Goal: Information Seeking & Learning: Understand process/instructions

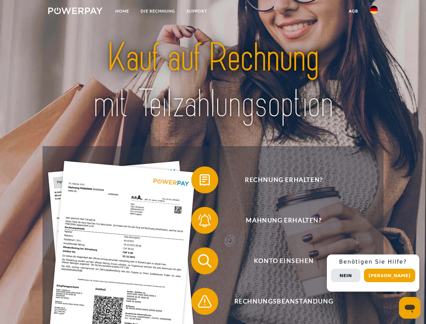
click at [75, 12] on img at bounding box center [75, 10] width 54 height 7
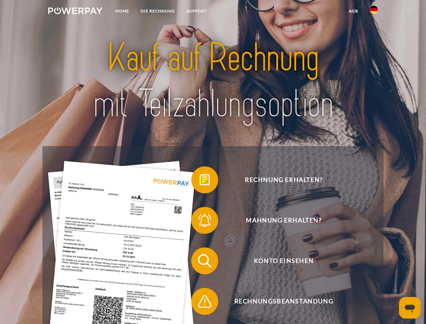
click at [373, 12] on img at bounding box center [373, 10] width 8 height 8
click at [353, 11] on link "agb" at bounding box center [353, 11] width 21 height 12
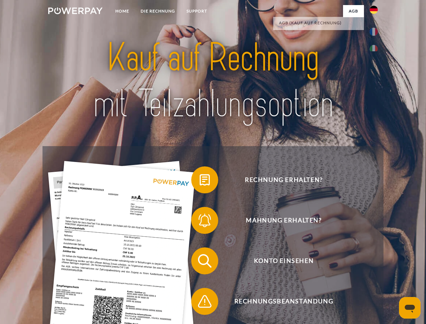
click at [200, 181] on span at bounding box center [195, 180] width 34 height 34
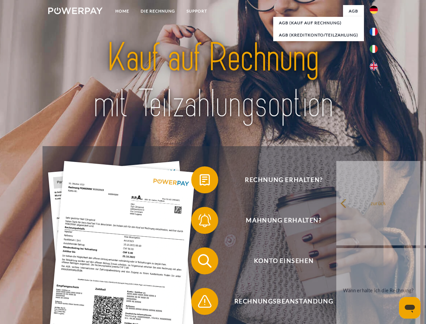
click at [200, 221] on div "Rechnung erhalten? Mahnung erhalten? Konto einsehen" at bounding box center [212, 281] width 340 height 270
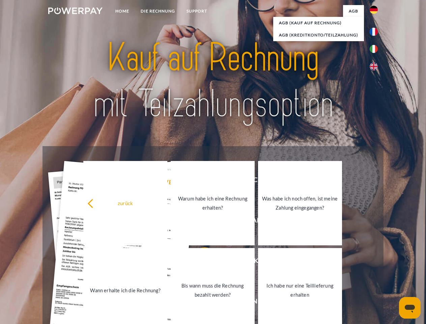
click at [200, 262] on link "Bis wann muss die Rechnung bezahlt werden?" at bounding box center [213, 290] width 84 height 84
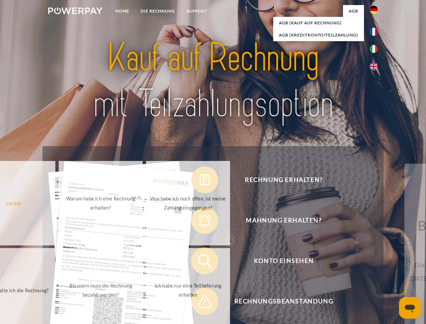
click at [200, 302] on span at bounding box center [195, 301] width 34 height 34
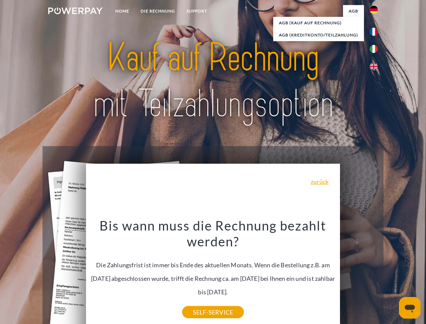
click at [375, 273] on div "Rechnung erhalten? Mahnung erhalten? Konto einsehen" at bounding box center [212, 281] width 340 height 270
click at [359, 274] on span "Konto einsehen" at bounding box center [283, 260] width 165 height 27
click at [392, 275] on header "Home DIE RECHNUNG SUPPORT" at bounding box center [213, 232] width 426 height 465
